Goal: Task Accomplishment & Management: Manage account settings

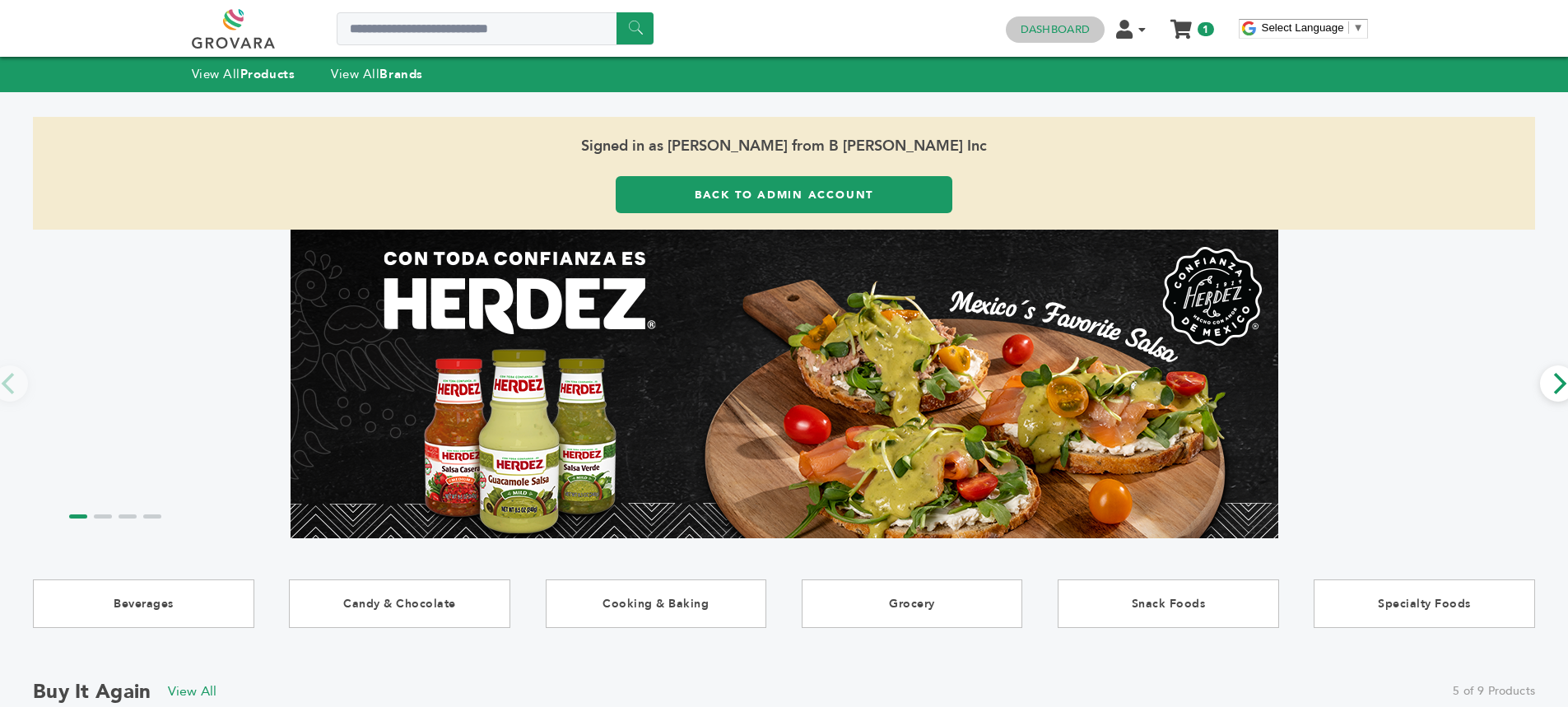
click at [1049, 25] on link "Dashboard" at bounding box center [1055, 30] width 69 height 15
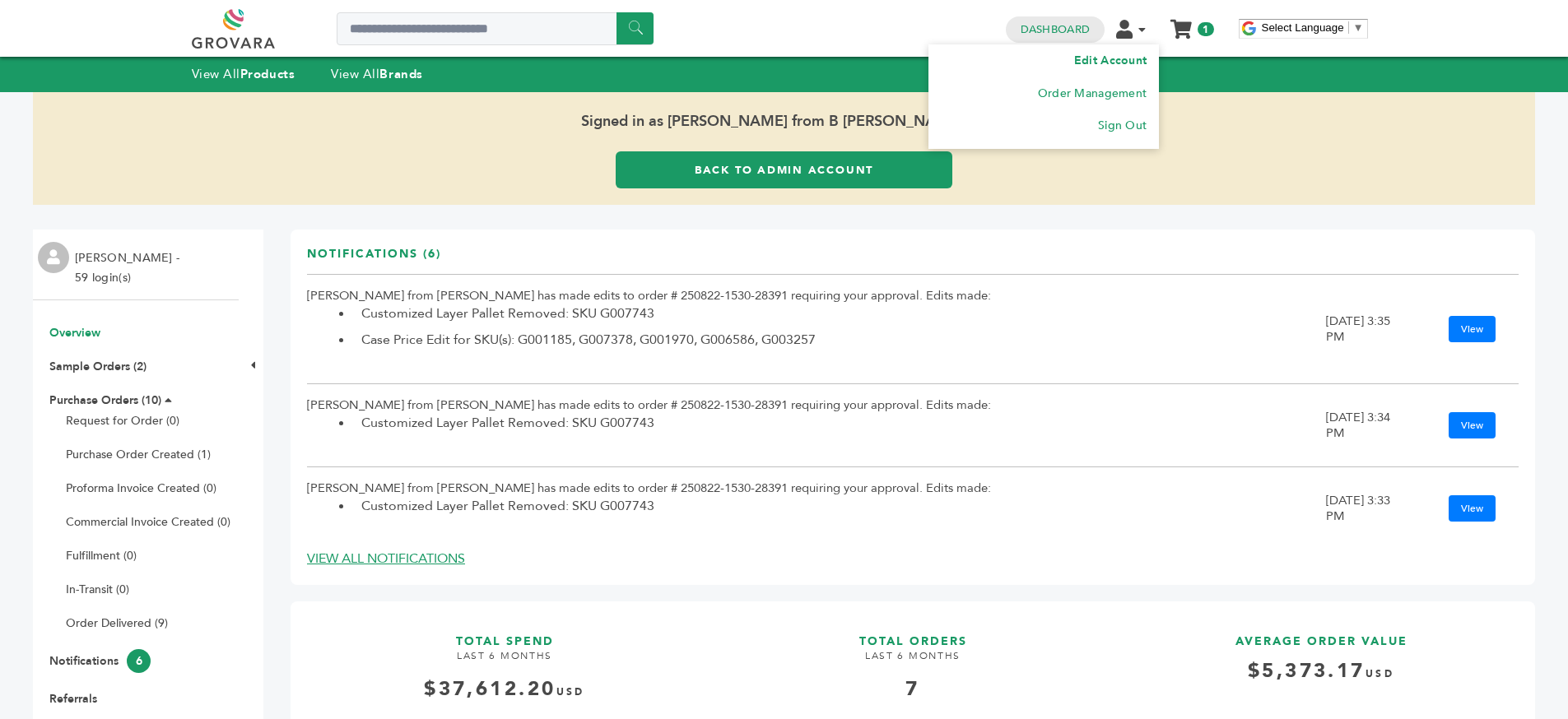
click at [1097, 53] on link "Edit Account" at bounding box center [1110, 60] width 72 height 16
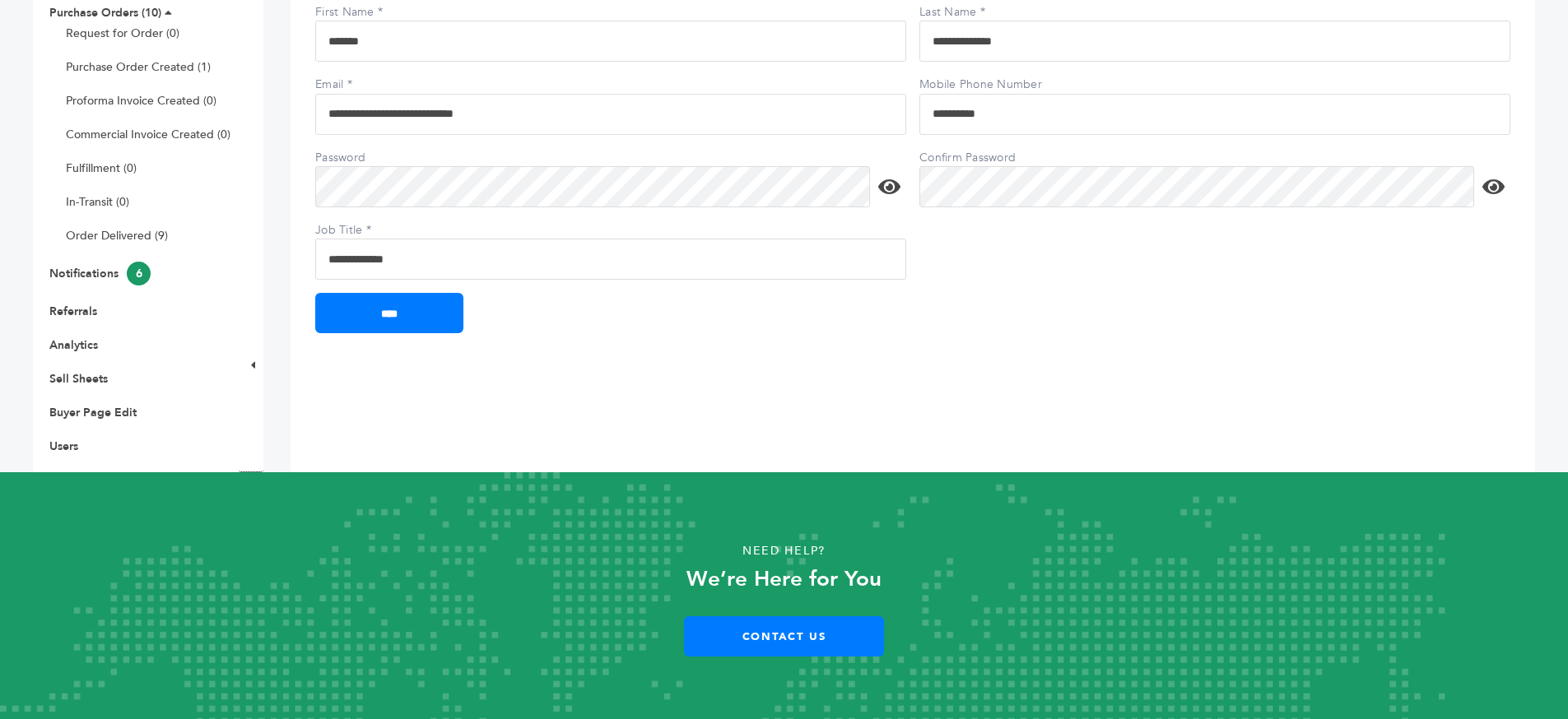
scroll to position [185, 0]
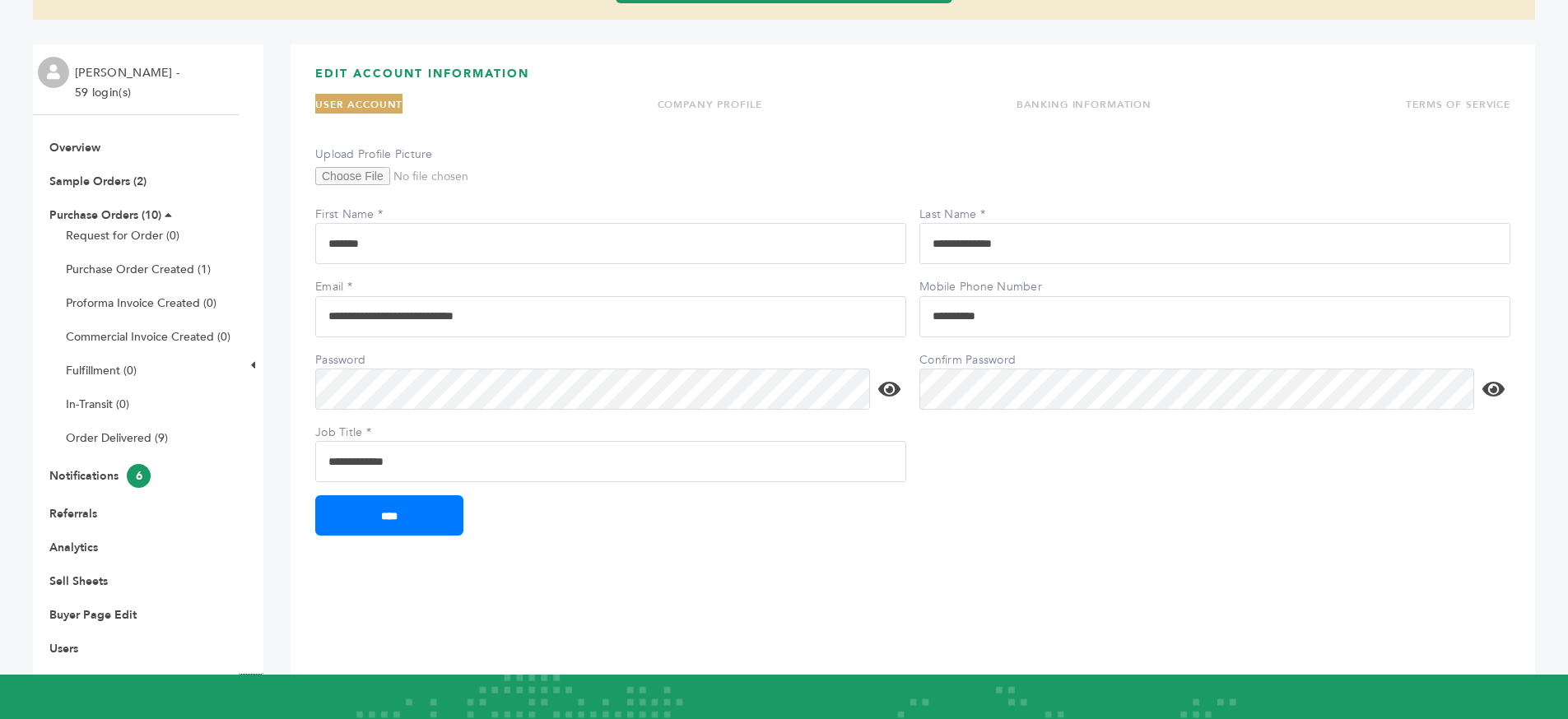
click at [698, 104] on link "COMPANY PROFILE" at bounding box center [710, 105] width 105 height 13
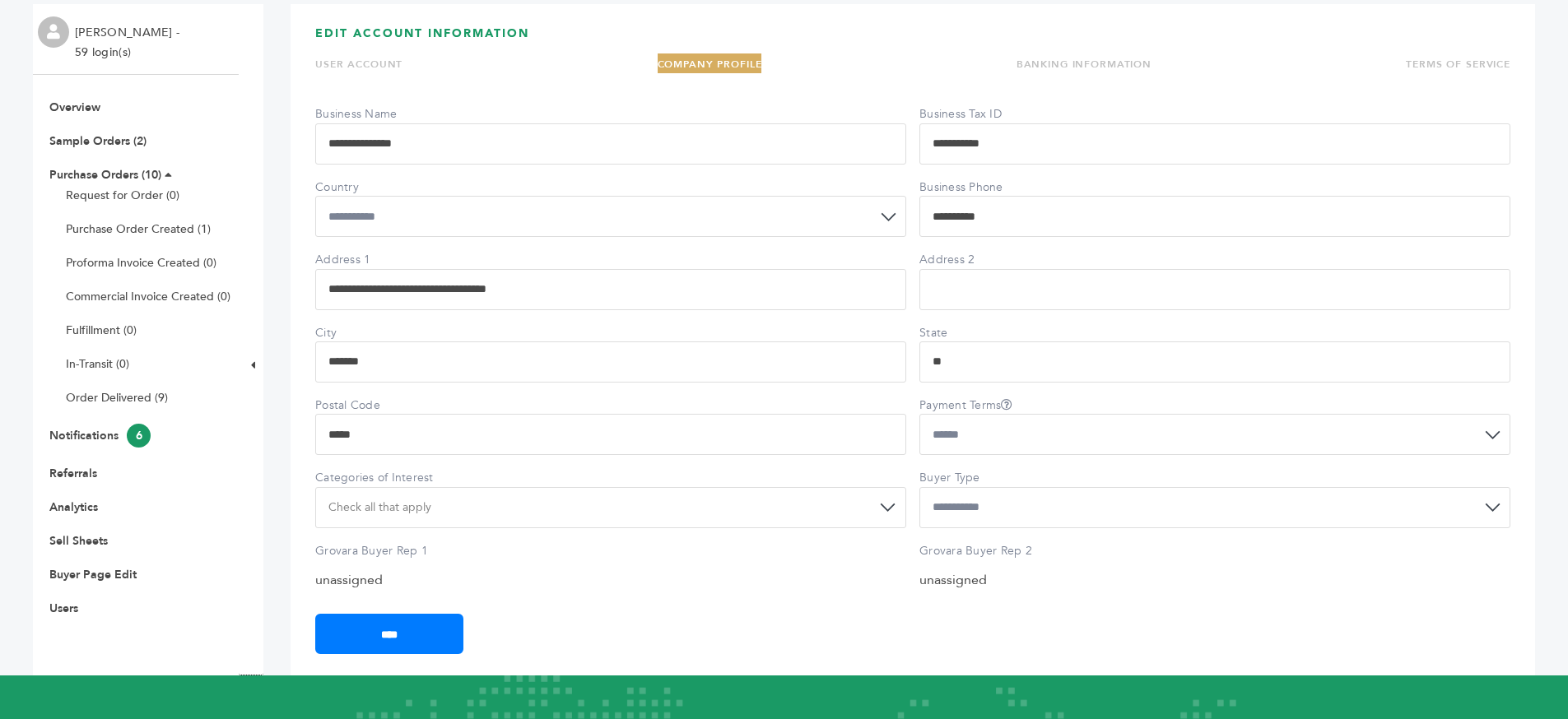
scroll to position [235, 0]
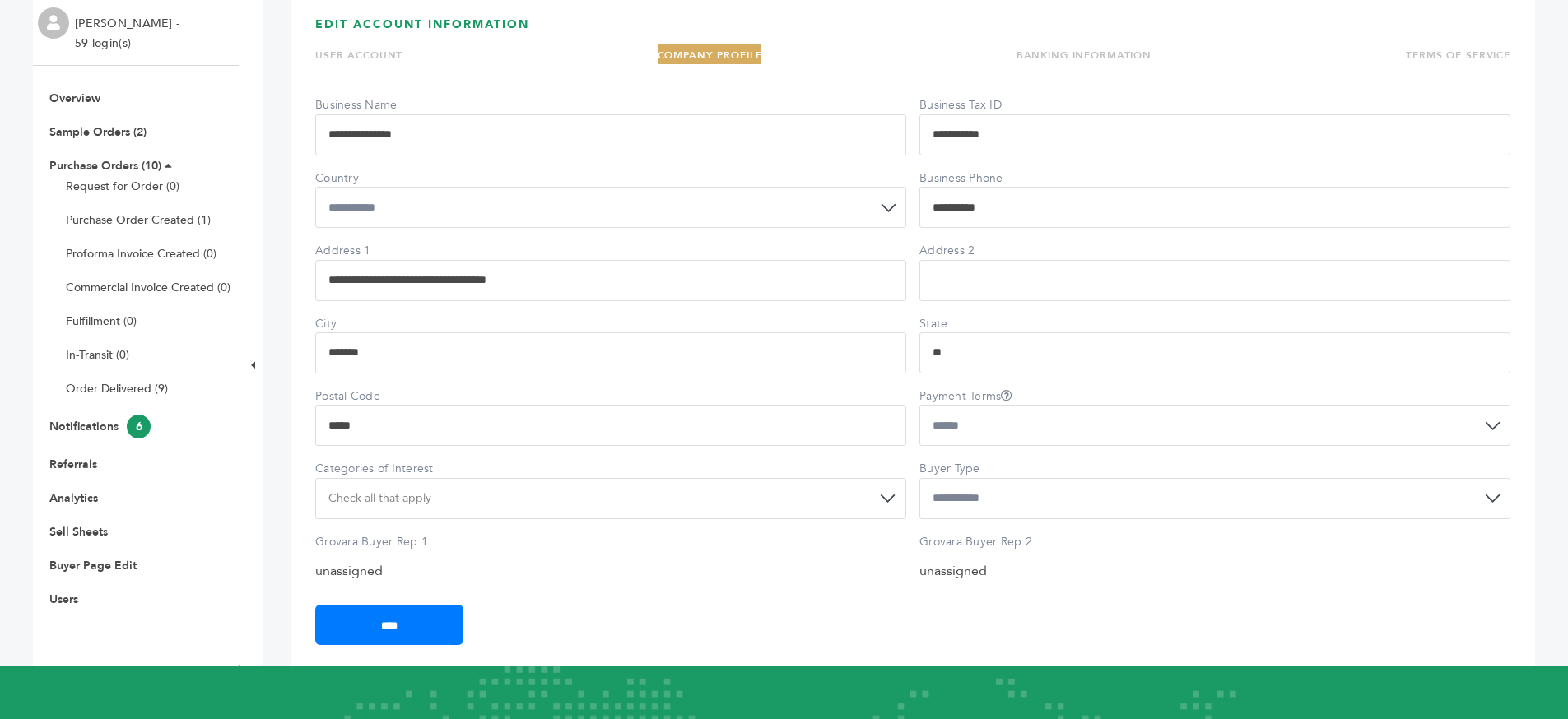
click at [60, 587] on ul "Overview Sample Orders (2) Purchase Orders (10) Request for Order (0) Purchase …" at bounding box center [136, 349] width 206 height 517
click at [61, 592] on link "Users" at bounding box center [64, 599] width 28 height 16
